Goal: Task Accomplishment & Management: Manage account settings

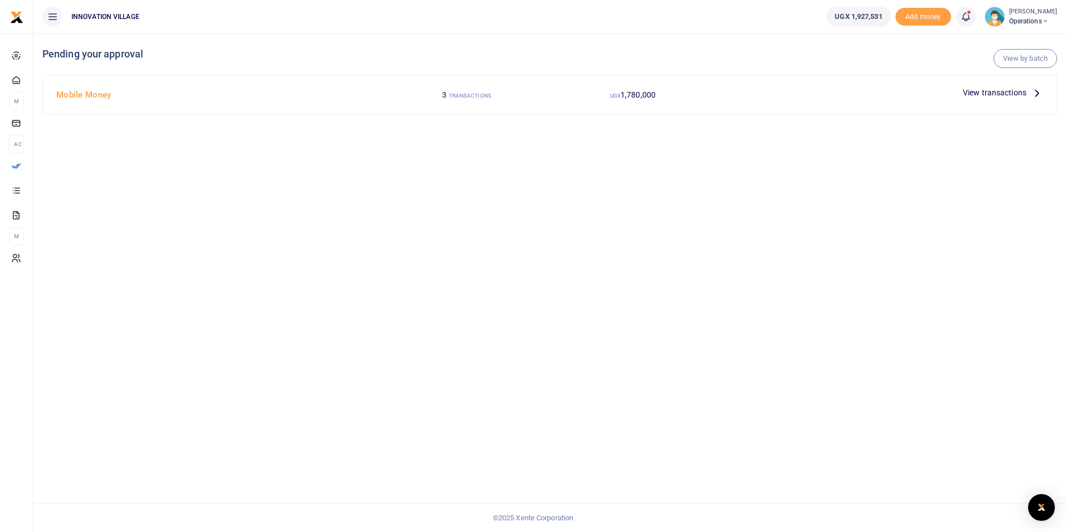
click at [1003, 90] on span "View transactions" at bounding box center [994, 92] width 64 height 12
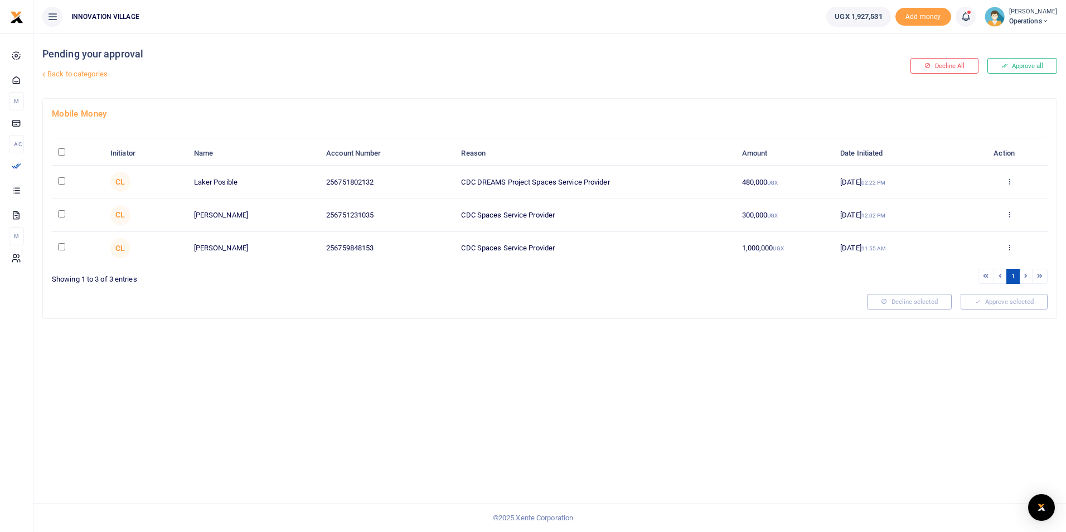
click at [62, 182] on input "checkbox" at bounding box center [61, 180] width 7 height 7
checkbox input "true"
click at [1000, 303] on button "Approve selected (1)" at bounding box center [999, 302] width 95 height 16
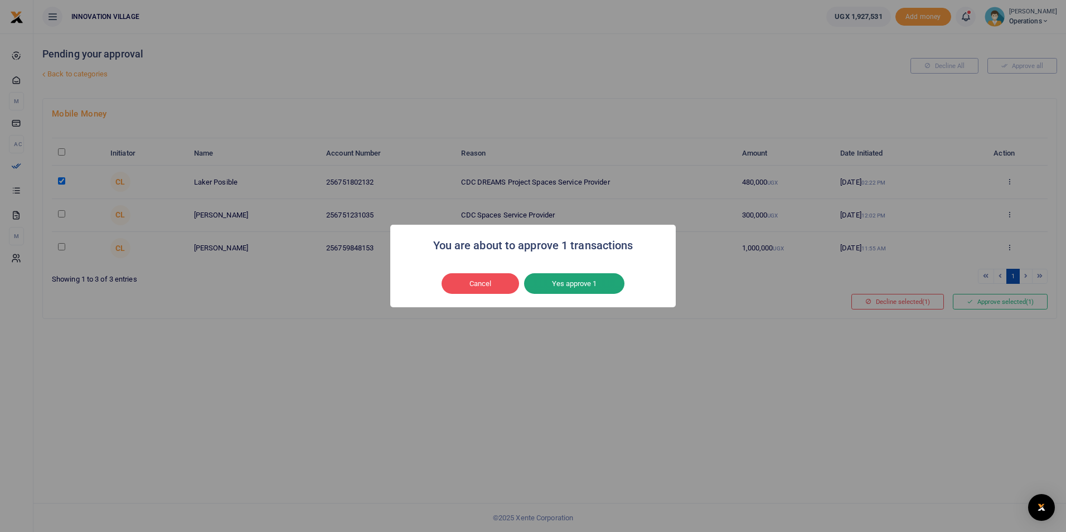
click at [586, 283] on button "Yes approve 1" at bounding box center [574, 283] width 100 height 21
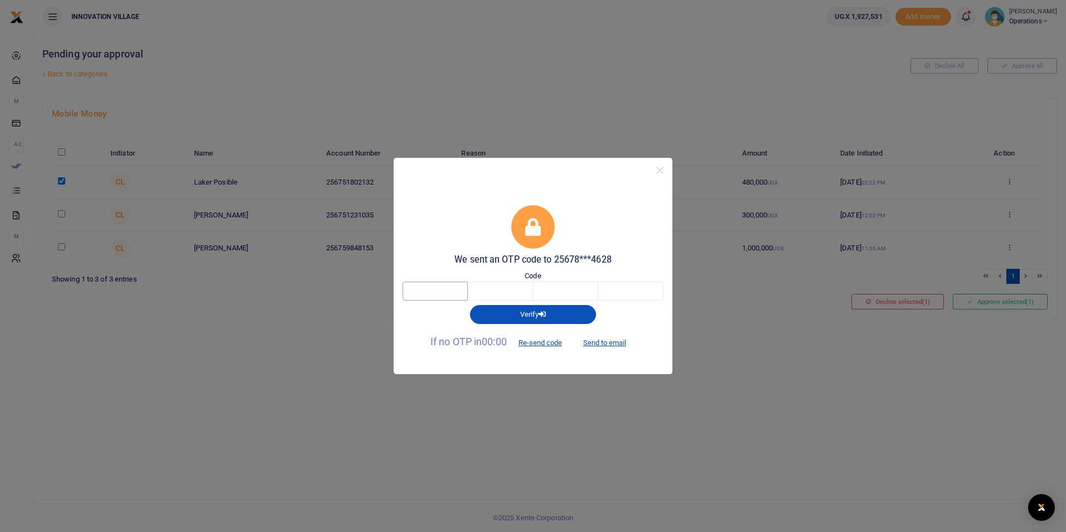
click at [430, 294] on input "text" at bounding box center [434, 290] width 65 height 19
type input "5"
type input "2"
